Goal: Task Accomplishment & Management: Complete application form

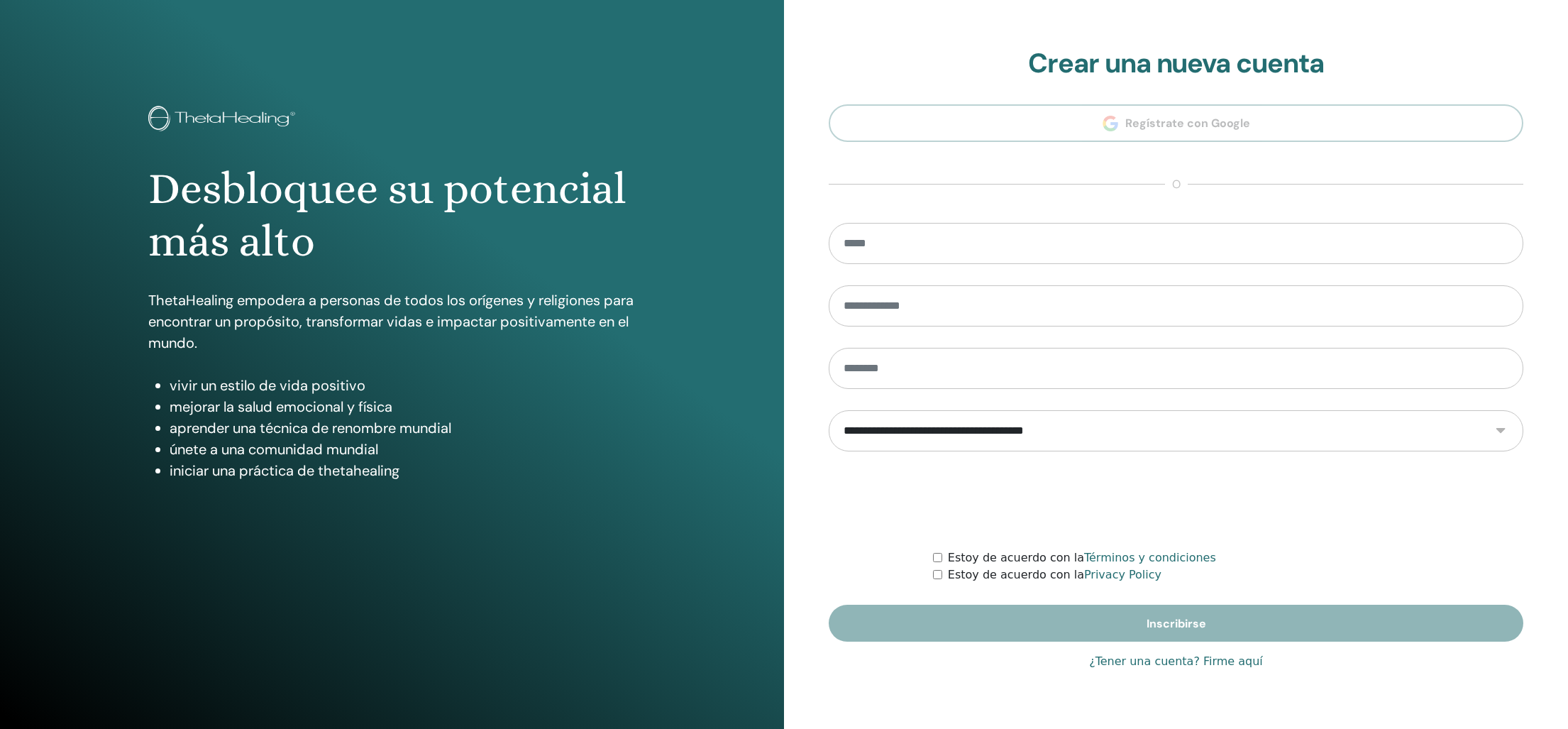
click at [157, 117] on img at bounding box center [224, 119] width 151 height 28
